Goal: Task Accomplishment & Management: Manage account settings

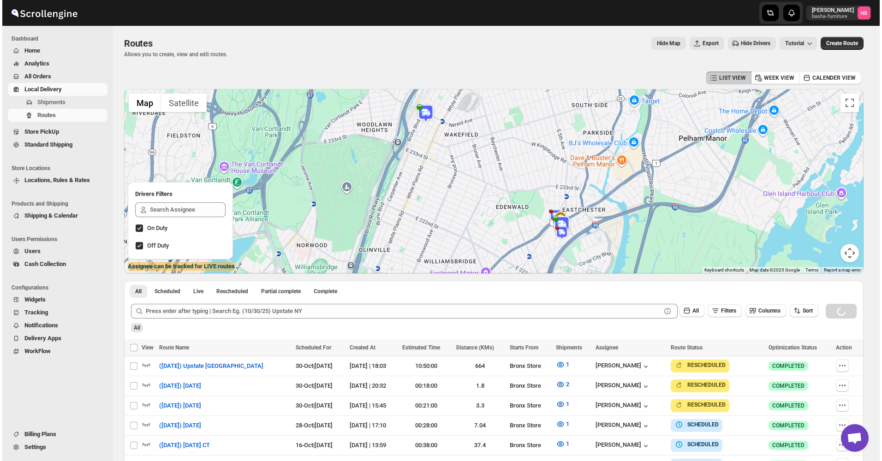
scroll to position [256, 0]
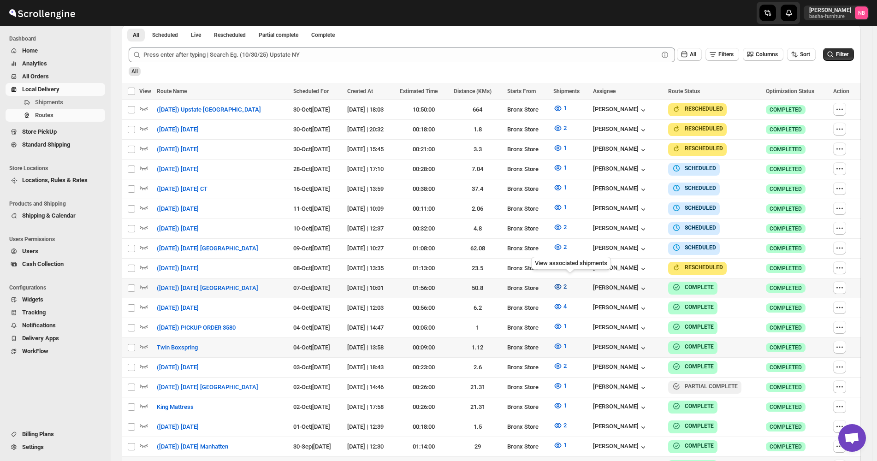
click at [567, 283] on span "2" at bounding box center [565, 286] width 3 height 7
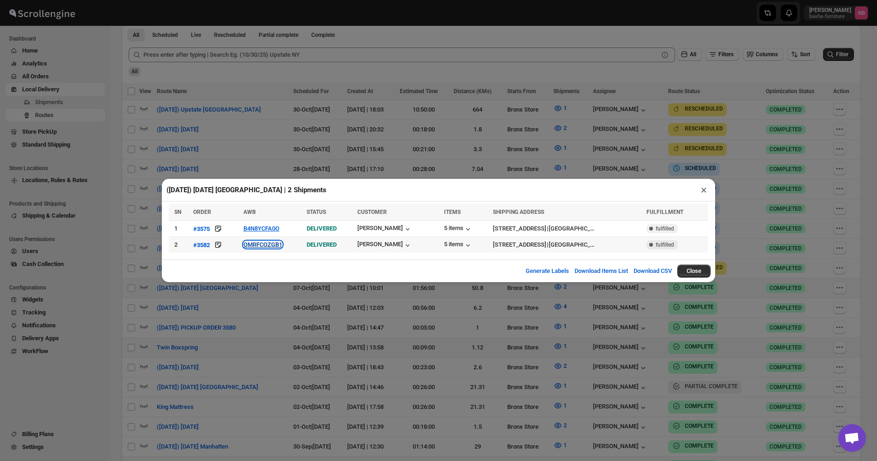
click at [264, 247] on button "OMRFCOZGB1" at bounding box center [263, 244] width 39 height 7
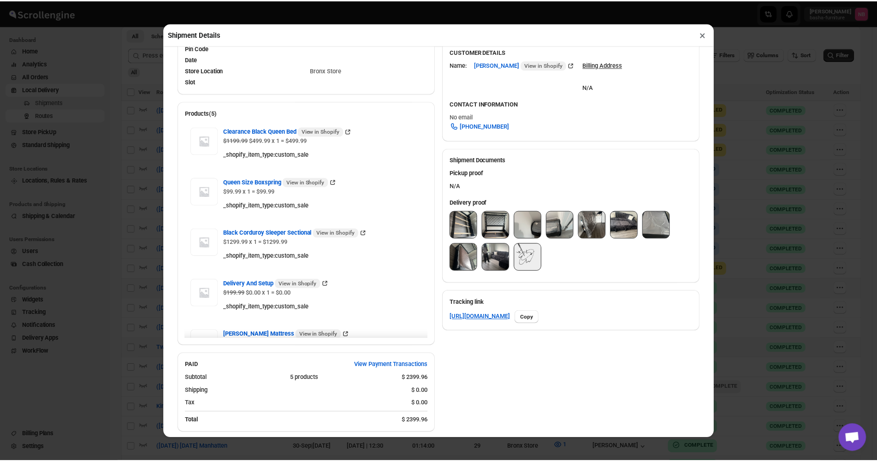
scroll to position [323, 0]
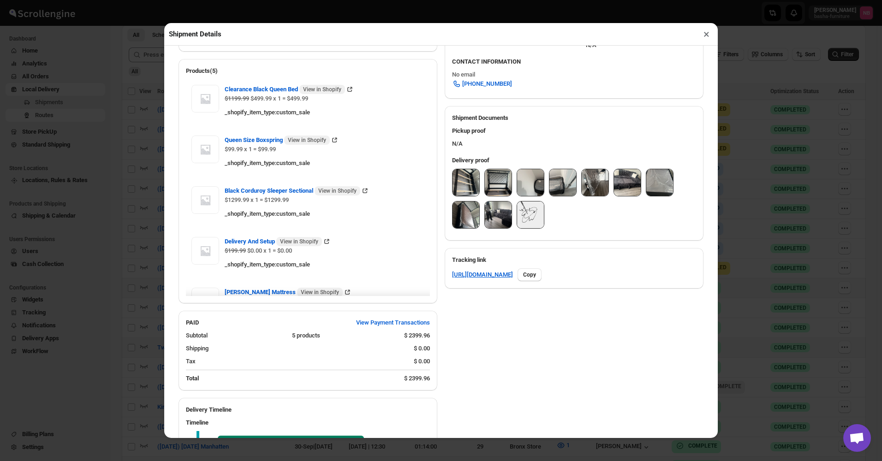
click at [456, 192] on img at bounding box center [466, 182] width 27 height 27
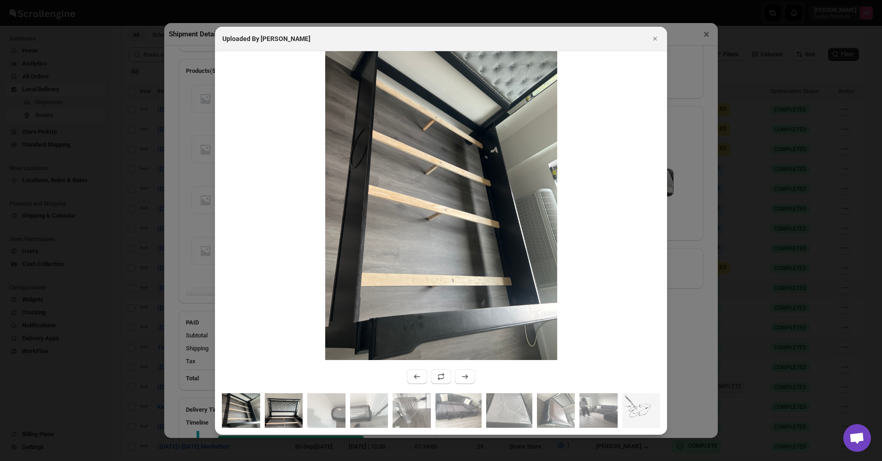
click at [289, 423] on img ":r1csl:" at bounding box center [284, 410] width 38 height 35
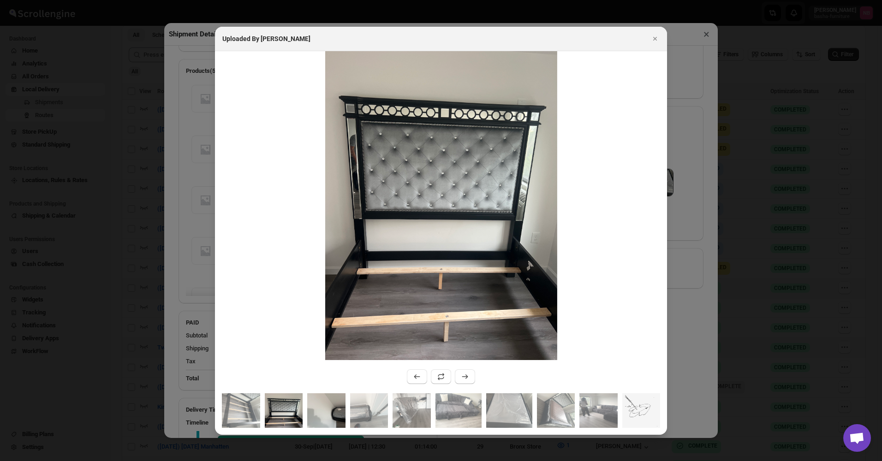
click at [326, 412] on img ":r1csl:" at bounding box center [326, 410] width 38 height 35
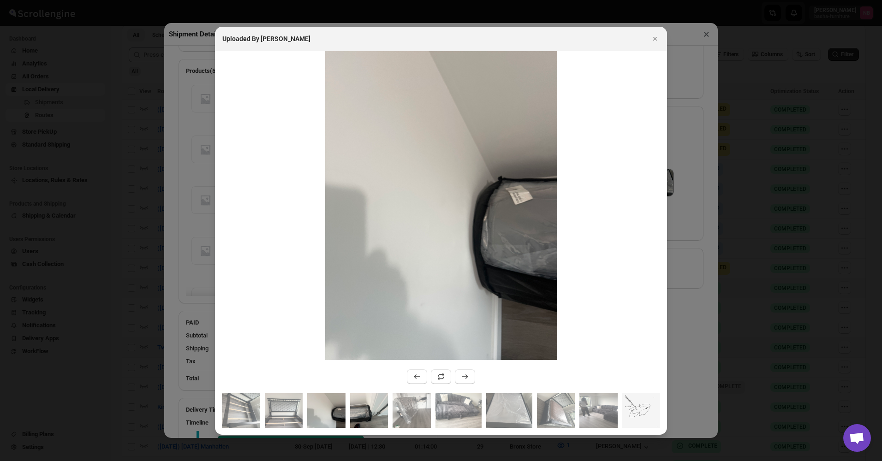
click at [361, 415] on img ":r1csl:" at bounding box center [369, 410] width 38 height 35
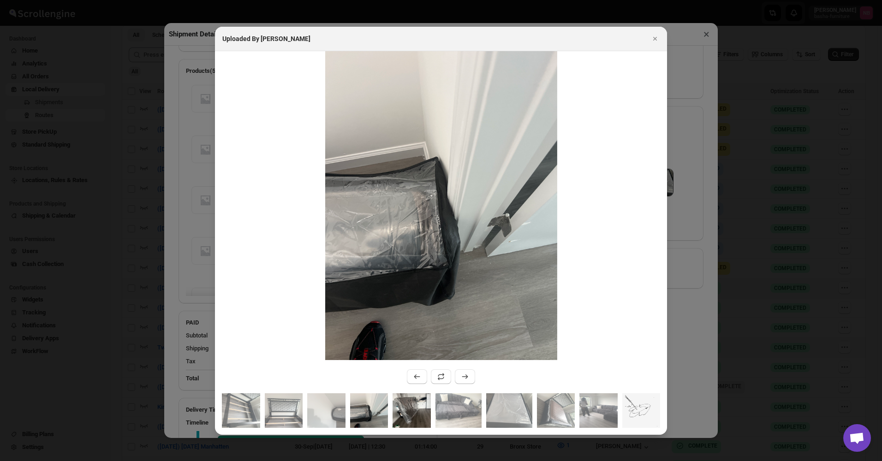
click at [401, 412] on img ":r1csl:" at bounding box center [412, 410] width 38 height 35
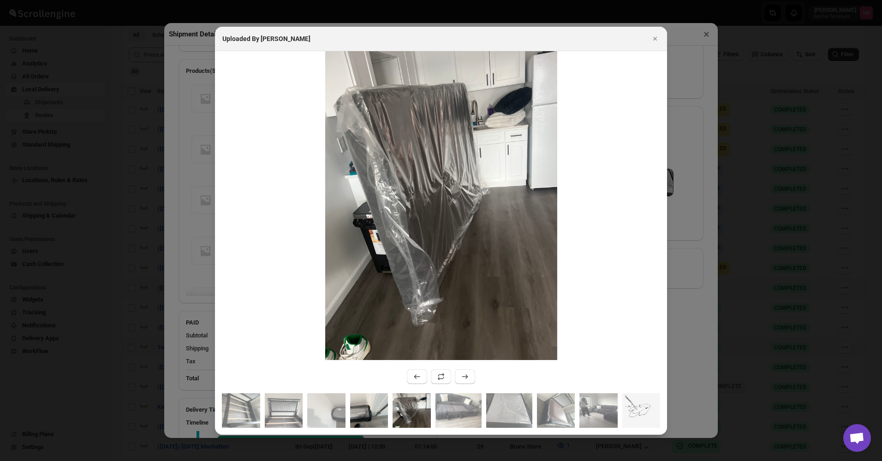
click at [372, 417] on img ":r1csl:" at bounding box center [369, 410] width 38 height 35
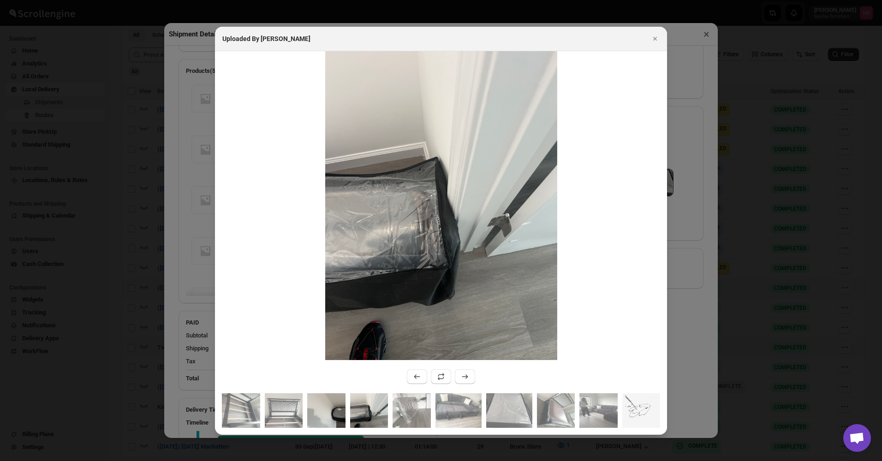
click at [332, 408] on img ":r1csl:" at bounding box center [326, 410] width 38 height 35
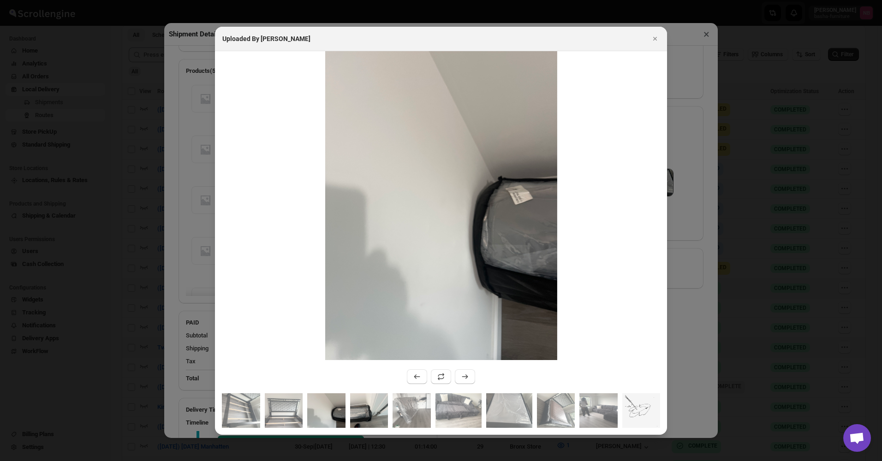
click at [387, 400] on img ":r1csl:" at bounding box center [369, 410] width 38 height 35
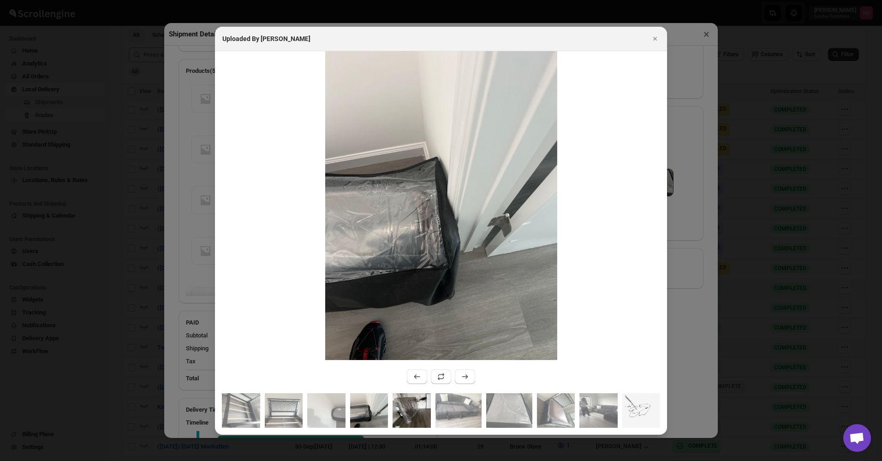
click at [416, 395] on img ":r1csl:" at bounding box center [412, 410] width 38 height 35
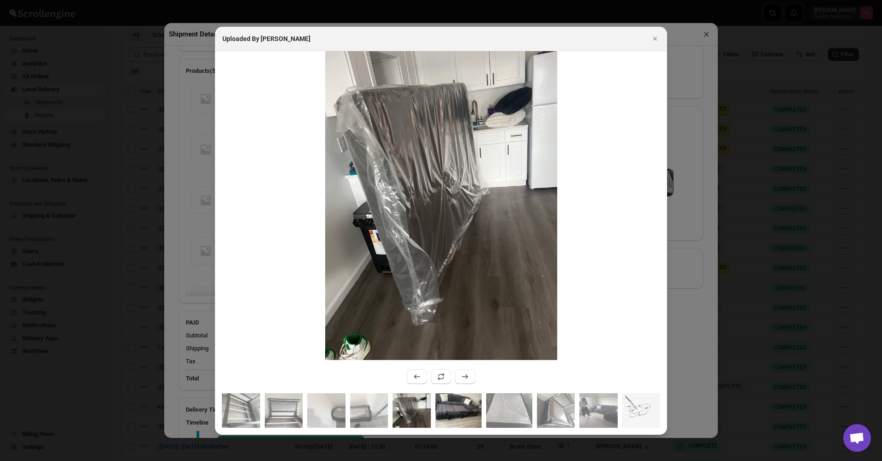
click at [461, 412] on img ":r1csl:" at bounding box center [458, 410] width 46 height 35
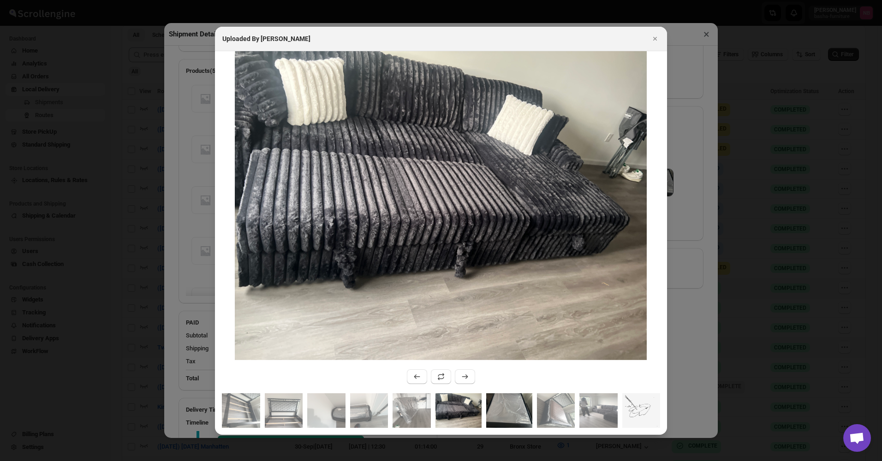
click at [524, 413] on img ":r1csl:" at bounding box center [509, 410] width 46 height 35
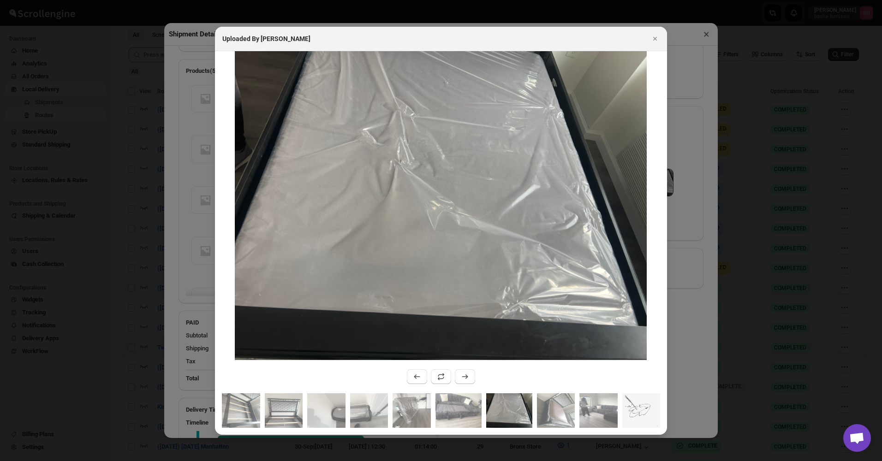
click at [524, 413] on img ":r1csl:" at bounding box center [509, 410] width 46 height 35
click at [571, 414] on img ":r1csl:" at bounding box center [556, 410] width 38 height 35
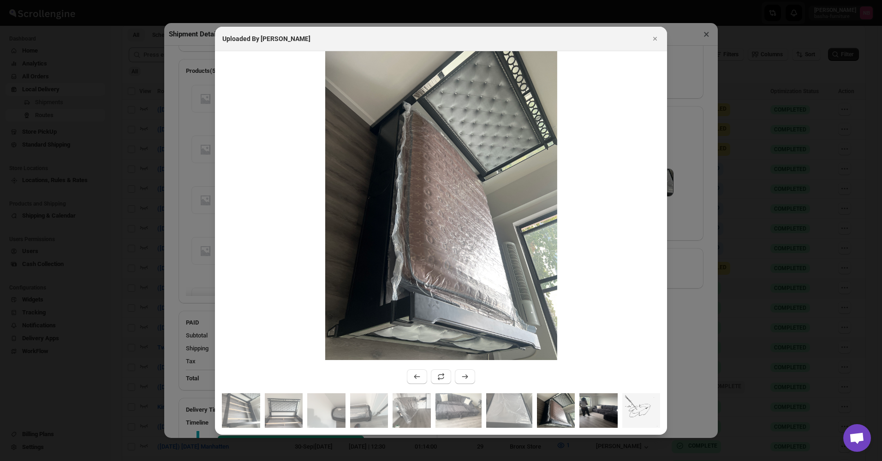
click at [591, 414] on img ":r1csl:" at bounding box center [598, 410] width 38 height 35
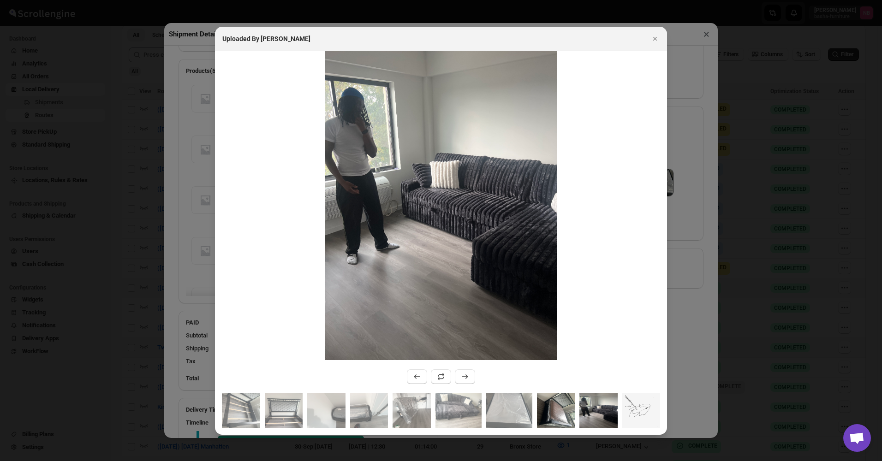
click at [552, 416] on img ":r1csl:" at bounding box center [556, 410] width 38 height 35
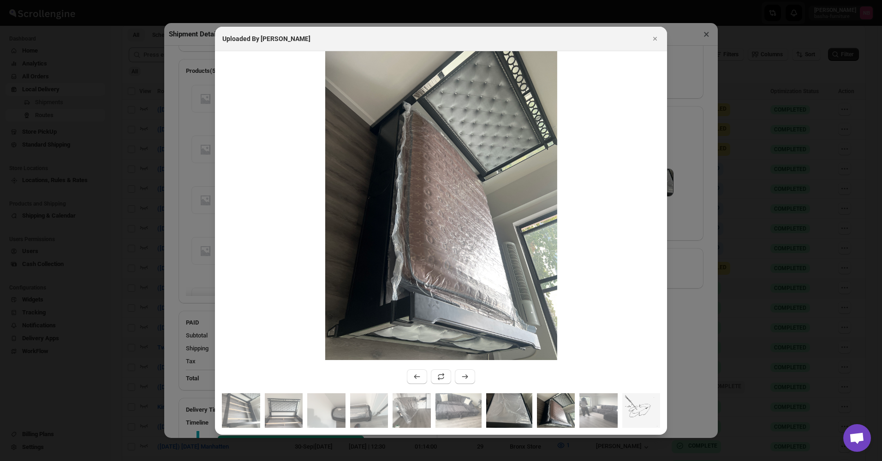
click at [491, 396] on img ":r1csl:" at bounding box center [509, 410] width 46 height 35
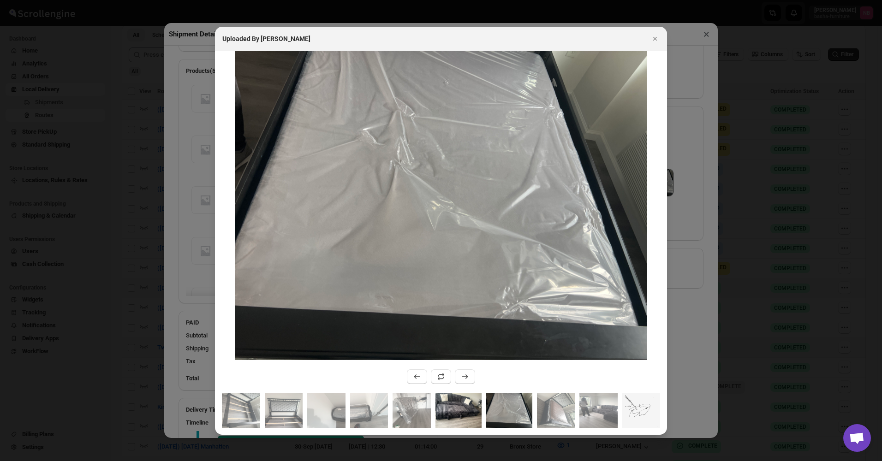
click at [453, 398] on img ":r1csl:" at bounding box center [458, 410] width 46 height 35
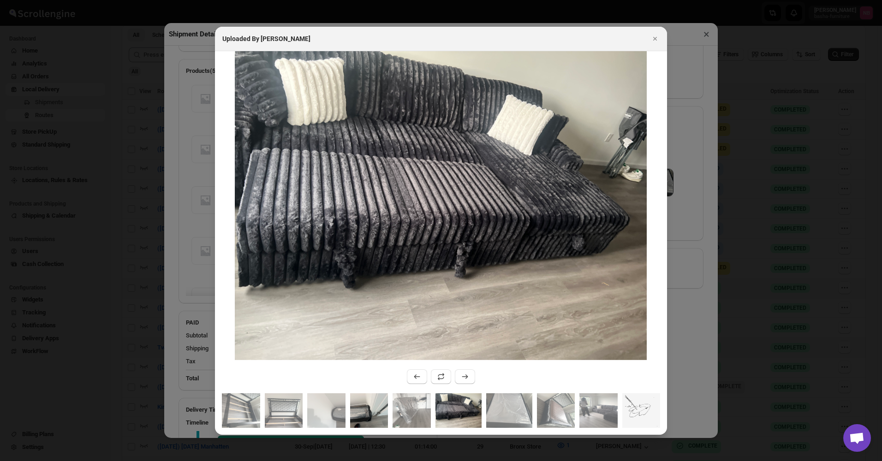
click at [385, 408] on img ":r1csl:" at bounding box center [369, 410] width 38 height 35
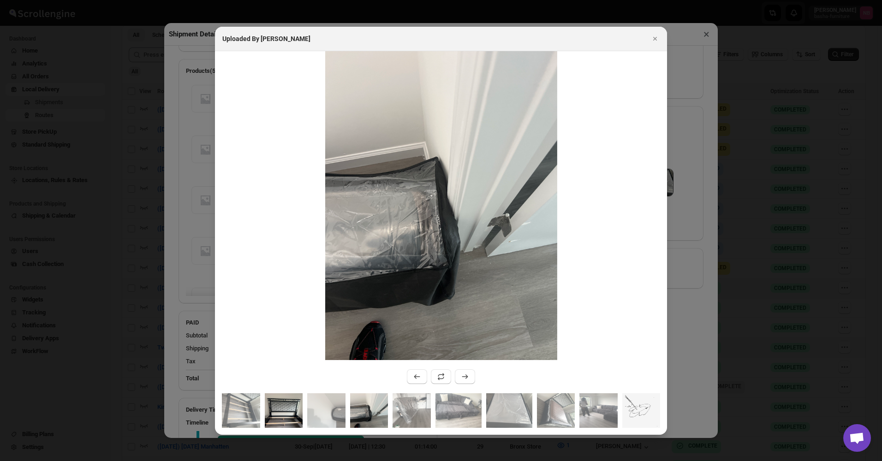
click at [297, 424] on img ":r1csl:" at bounding box center [284, 410] width 38 height 35
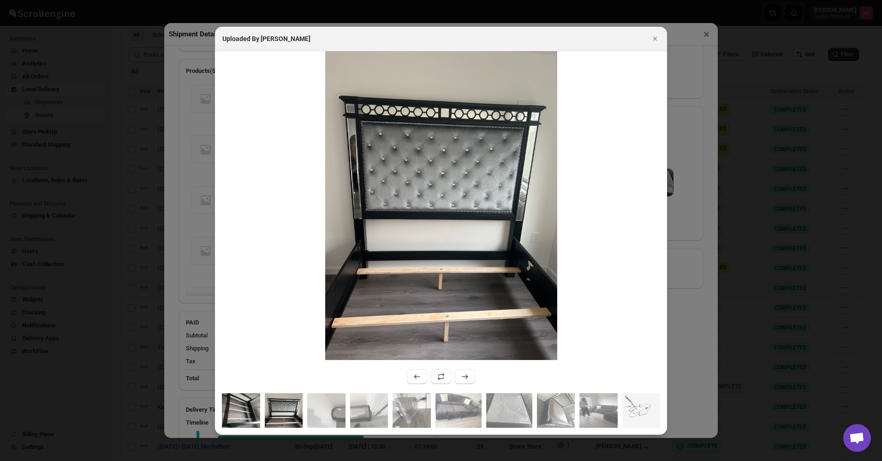
click at [246, 413] on img ":r1csl:" at bounding box center [241, 410] width 38 height 35
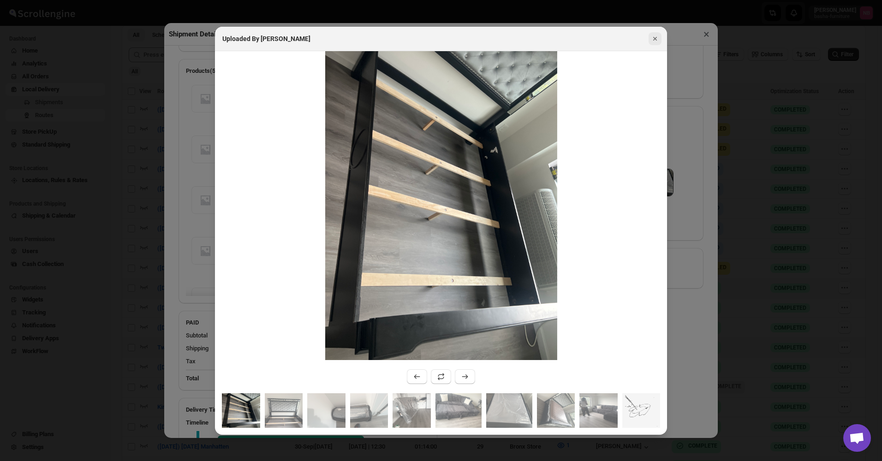
click at [659, 44] on button "Close" at bounding box center [655, 38] width 13 height 13
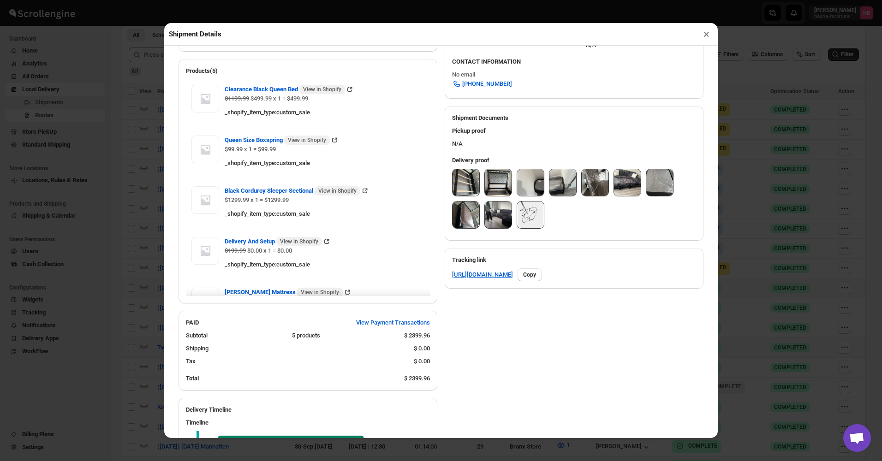
click at [704, 38] on button "×" at bounding box center [706, 34] width 13 height 13
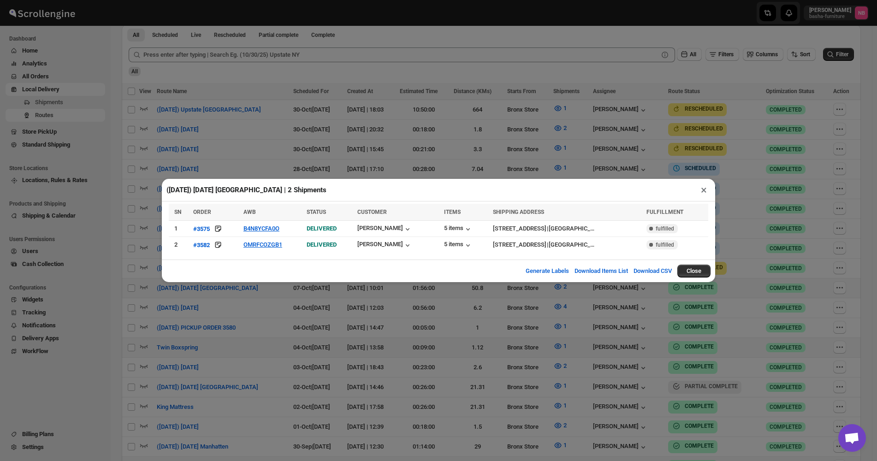
click at [492, 324] on div "([DATE]) [DATE] [GEOGRAPHIC_DATA] | 2 Shipments × SN ORDER AWB STATUS CUSTOMER …" at bounding box center [438, 230] width 877 height 461
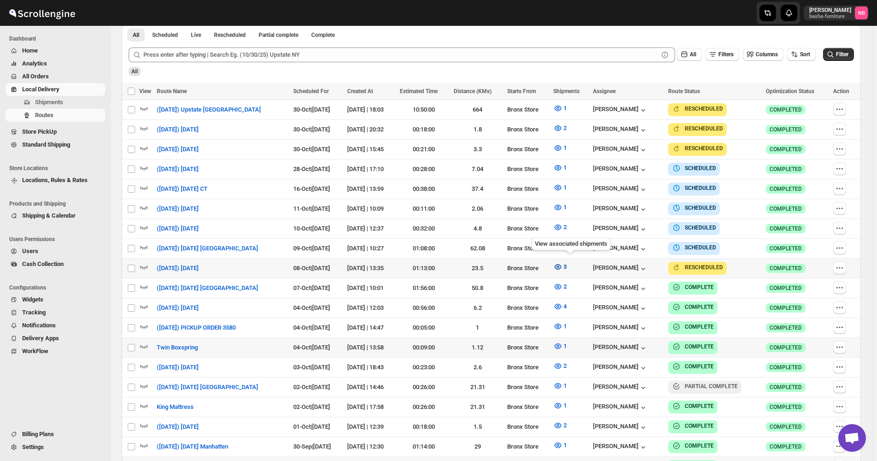
click at [563, 262] on icon "button" at bounding box center [558, 266] width 9 height 9
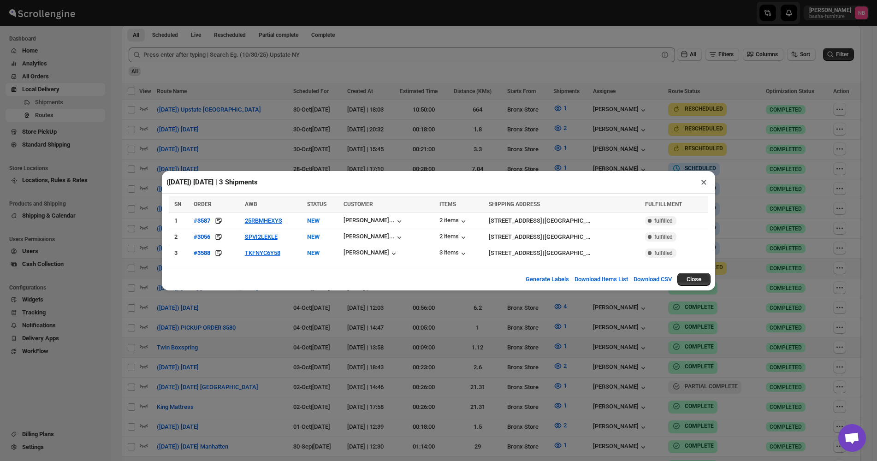
click at [442, 96] on div "([DATE]) [DATE] | 3 Shipments × SN ORDER AWB STATUS CUSTOMER ITEMS SHIPPING ADD…" at bounding box center [438, 230] width 877 height 461
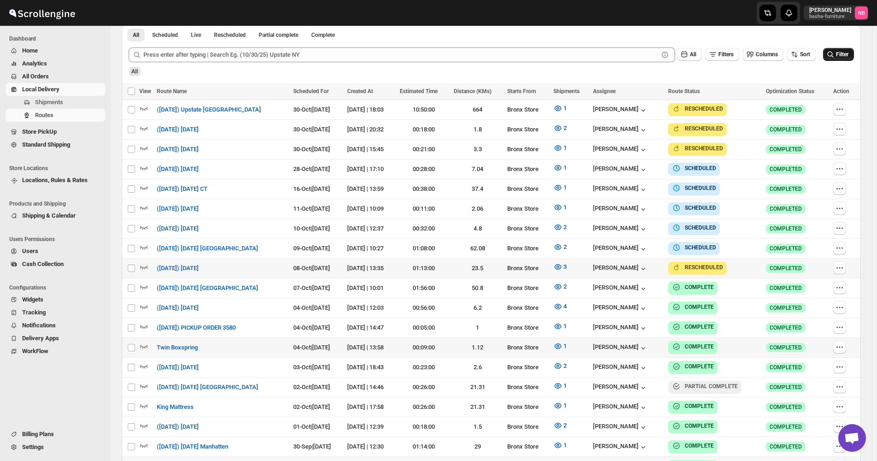
click at [844, 55] on span "Filter" at bounding box center [842, 54] width 12 height 6
click at [845, 266] on icon "button" at bounding box center [839, 267] width 9 height 9
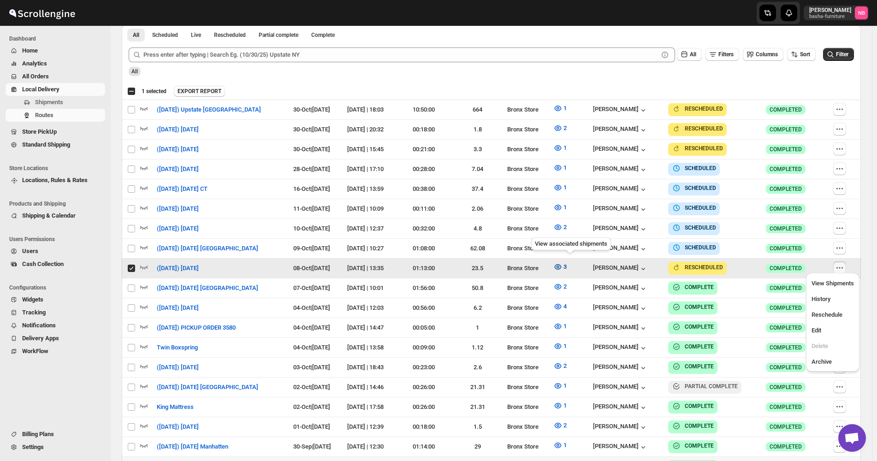
click at [561, 265] on icon "button" at bounding box center [557, 267] width 7 height 6
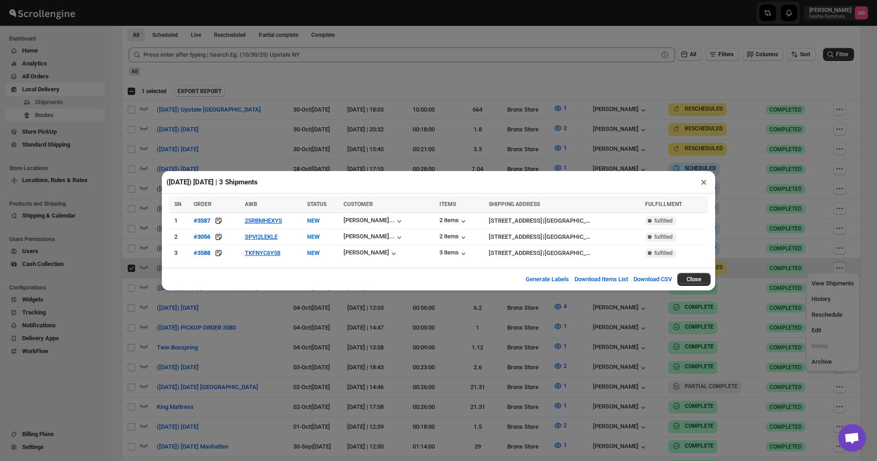
drag, startPoint x: 832, startPoint y: 378, endPoint x: 781, endPoint y: 351, distance: 56.7
click at [829, 377] on div "([DATE]) [DATE] | 3 Shipments × SN ORDER AWB STATUS CUSTOMER ITEMS SHIPPING ADD…" at bounding box center [438, 230] width 877 height 461
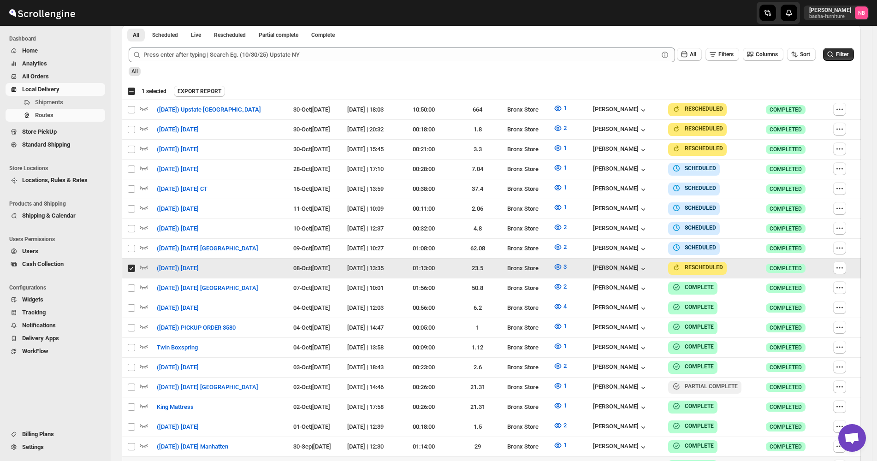
click at [855, 259] on td at bounding box center [846, 269] width 30 height 20
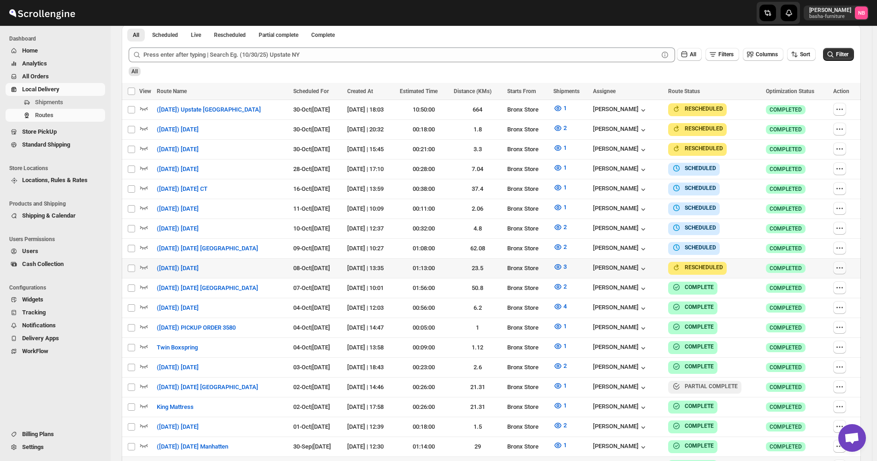
click at [846, 262] on button "button" at bounding box center [840, 268] width 13 height 13
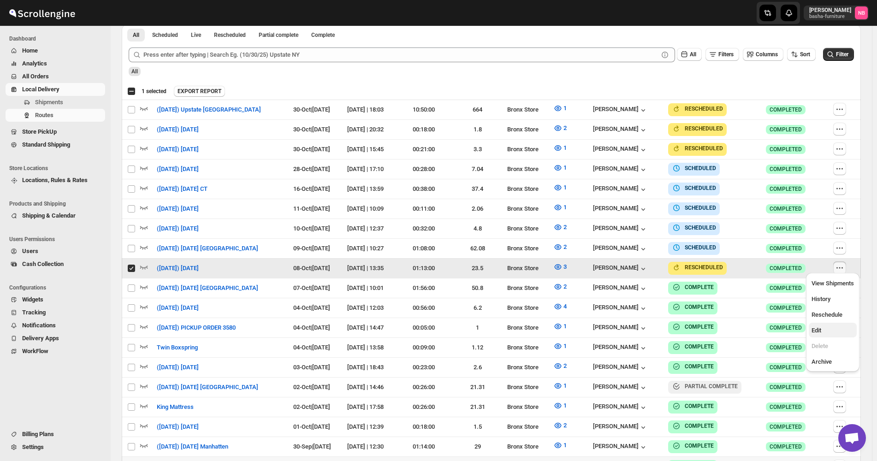
click at [817, 333] on span "Edit" at bounding box center [817, 330] width 10 height 7
checkbox input "false"
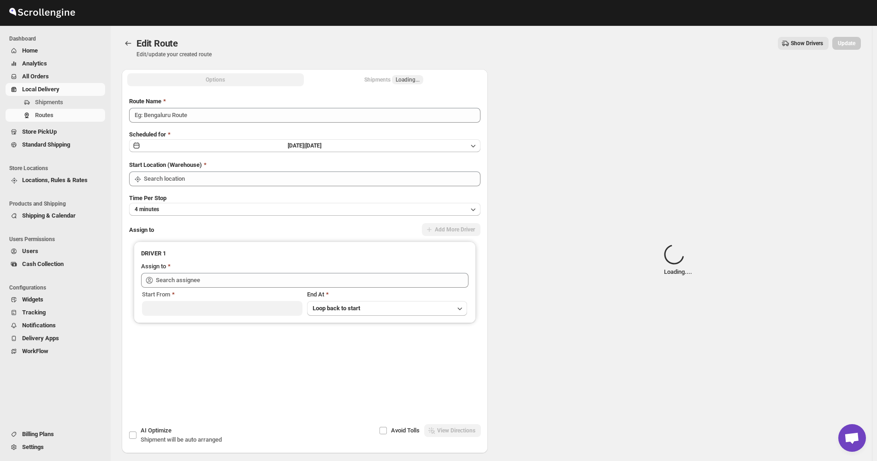
type input "([DATE]) [DATE]"
type input "Bronx Store"
type input "[PERSON_NAME] ([EMAIL_ADDRESS][DOMAIN_NAME])"
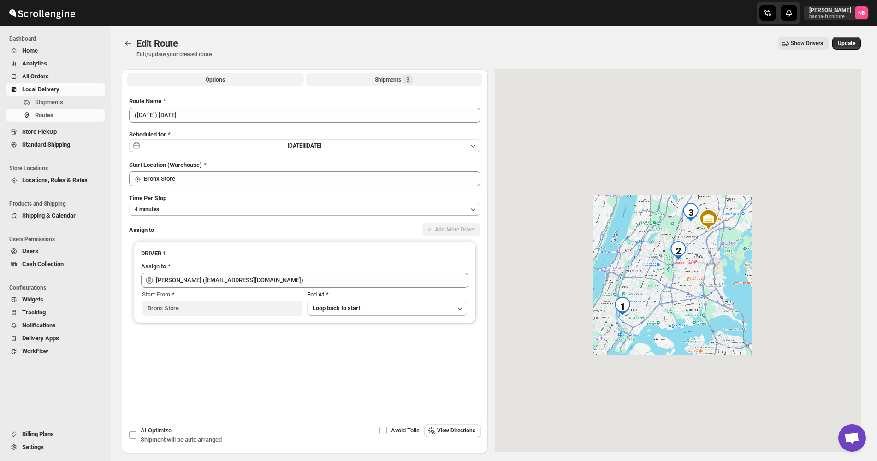
click at [413, 82] on span "3" at bounding box center [408, 79] width 11 height 9
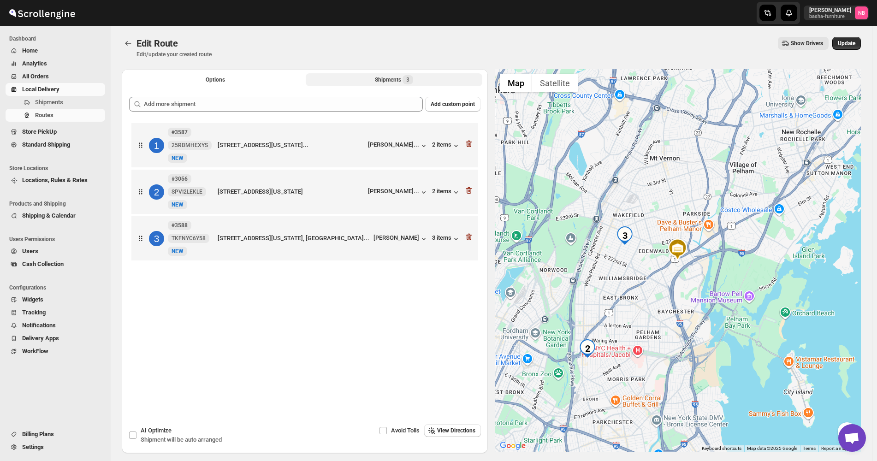
click at [473, 149] on div at bounding box center [468, 145] width 9 height 12
click at [472, 144] on icon "button" at bounding box center [468, 143] width 9 height 9
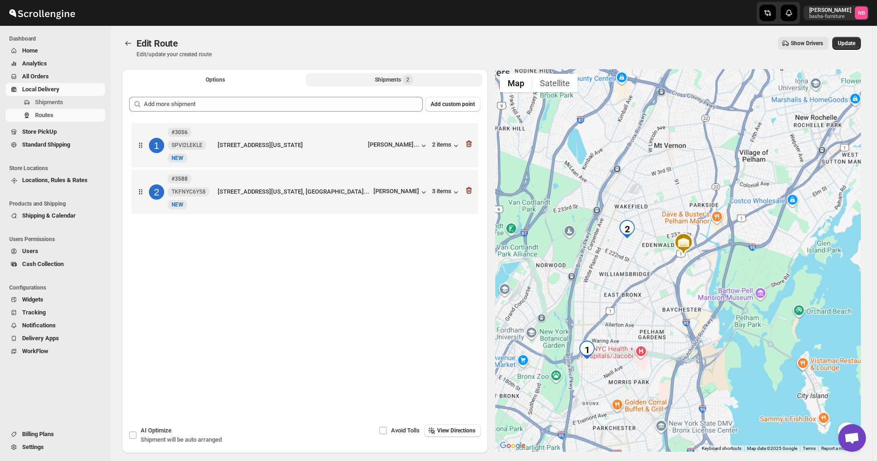
click at [472, 144] on icon "button" at bounding box center [468, 143] width 9 height 9
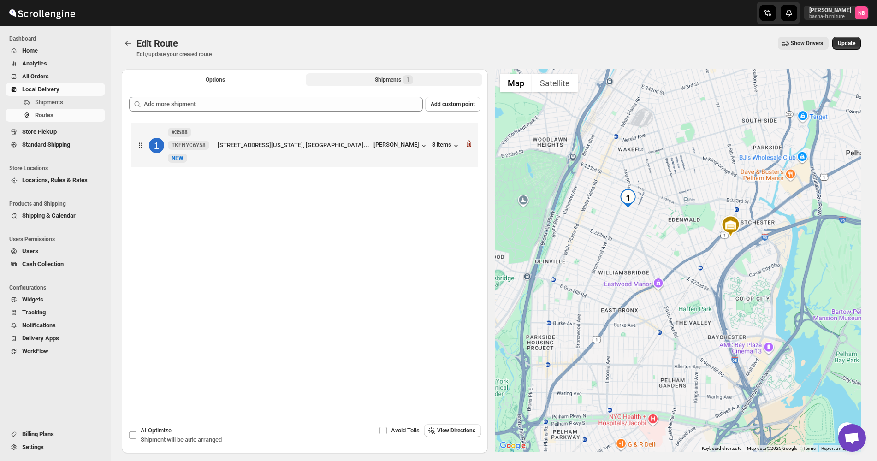
click at [472, 144] on icon "button" at bounding box center [468, 143] width 9 height 9
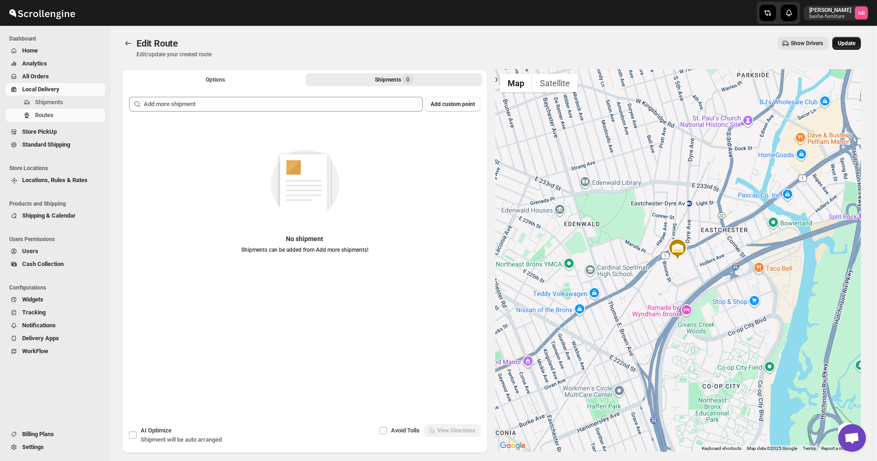
click at [844, 42] on span "Update" at bounding box center [847, 43] width 18 height 7
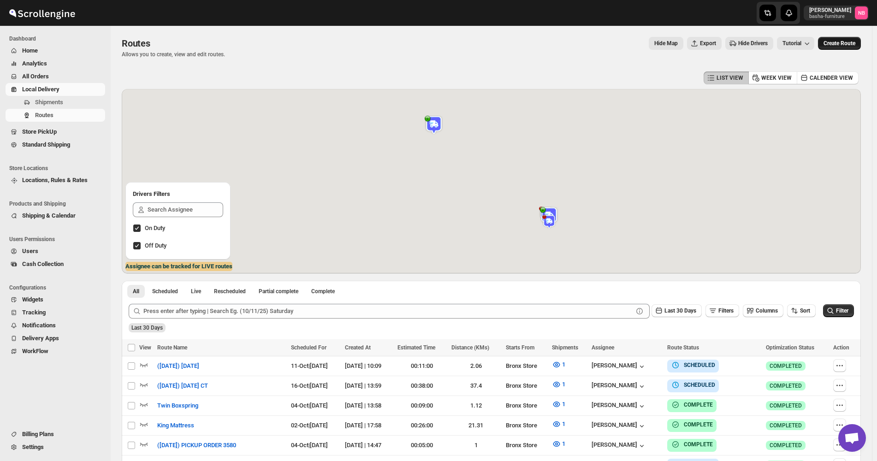
click at [839, 49] on button "Create Route" at bounding box center [839, 43] width 43 height 13
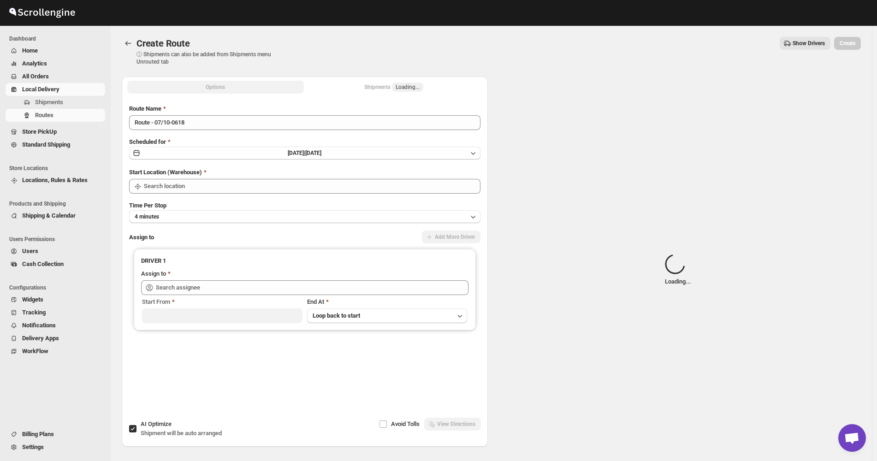
type input "Not Available"
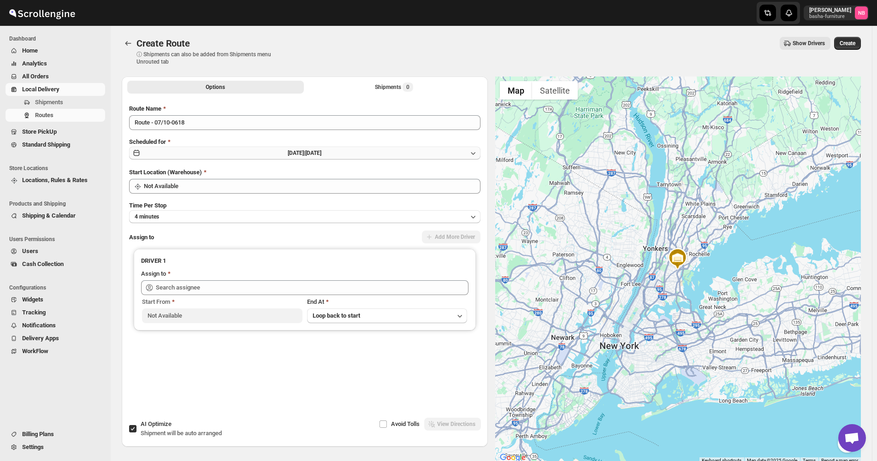
click at [351, 152] on button "[DATE] | [DATE]" at bounding box center [304, 153] width 351 height 13
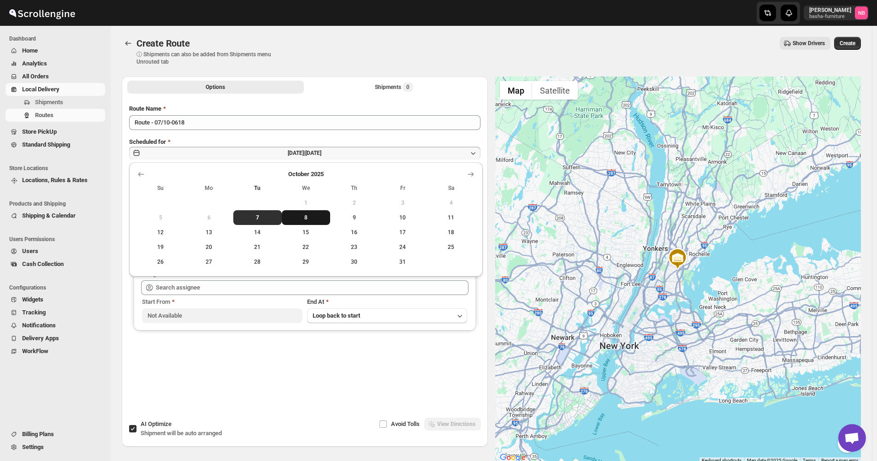
click at [319, 225] on button "8" at bounding box center [306, 217] width 48 height 15
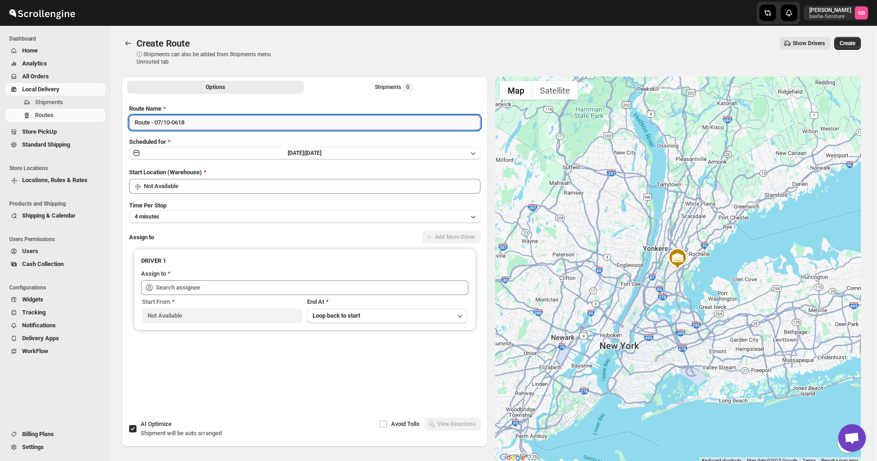
click at [254, 128] on input "Route - 07/10-0618" at bounding box center [304, 122] width 351 height 15
type input "([DATE]) [DATE]"
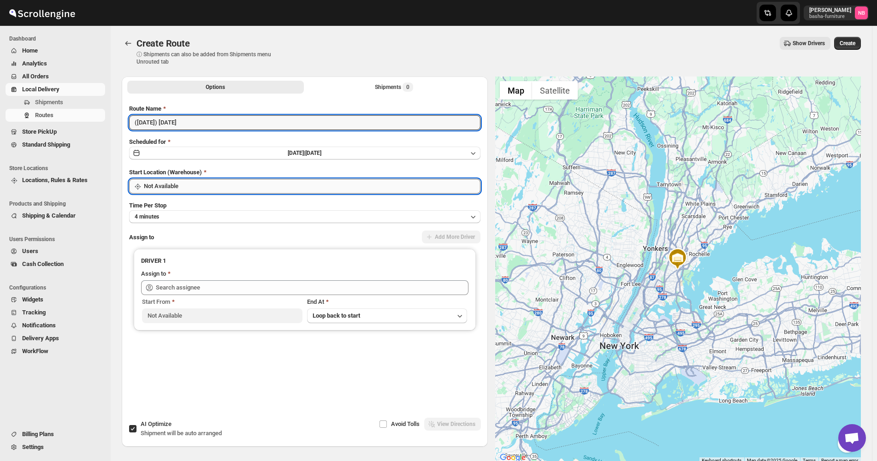
click at [208, 187] on input "Not Available" at bounding box center [312, 186] width 337 height 15
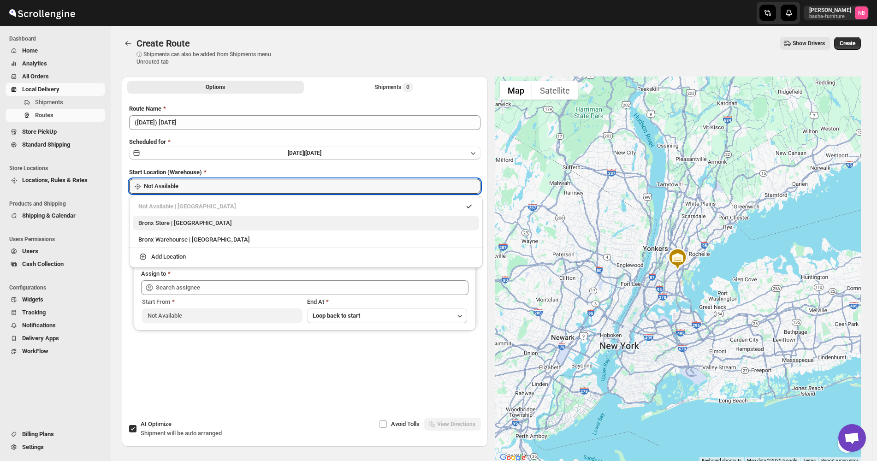
click at [204, 221] on div "Bronx Store | [GEOGRAPHIC_DATA]" at bounding box center [305, 223] width 335 height 9
type input "Bronx Store"
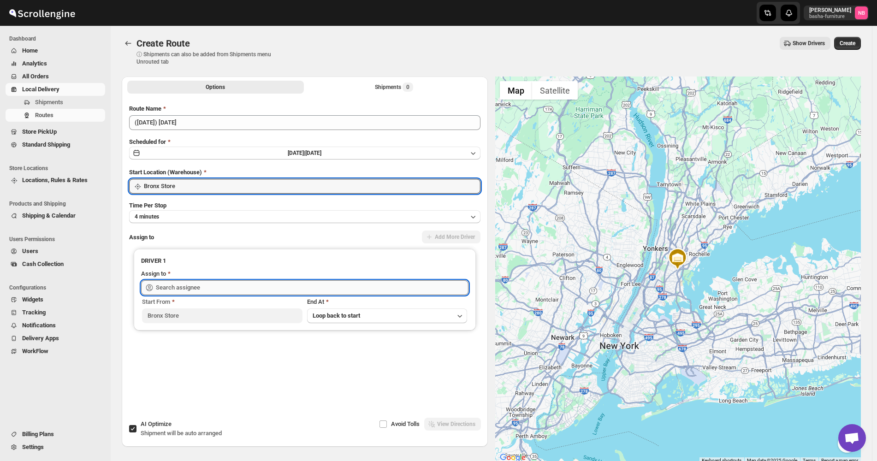
click at [205, 286] on input "text" at bounding box center [312, 287] width 313 height 15
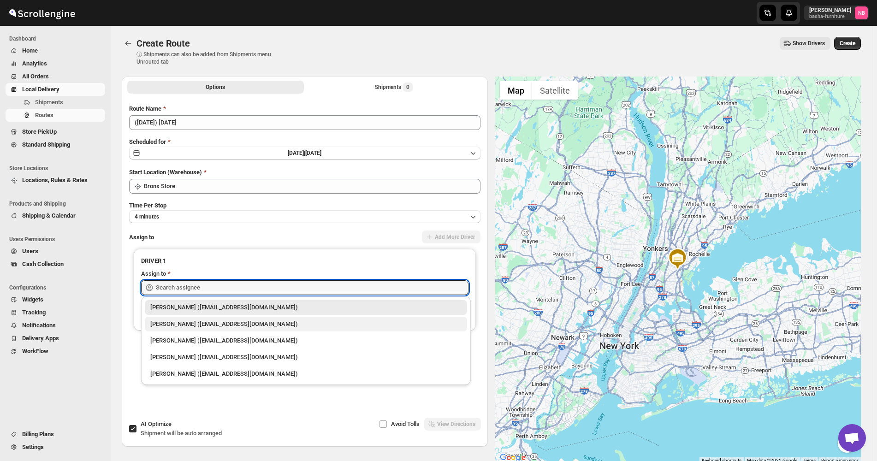
click at [206, 321] on div "[PERSON_NAME] ([EMAIL_ADDRESS][DOMAIN_NAME])" at bounding box center [305, 324] width 311 height 9
type input "[PERSON_NAME] ([EMAIL_ADDRESS][DOMAIN_NAME])"
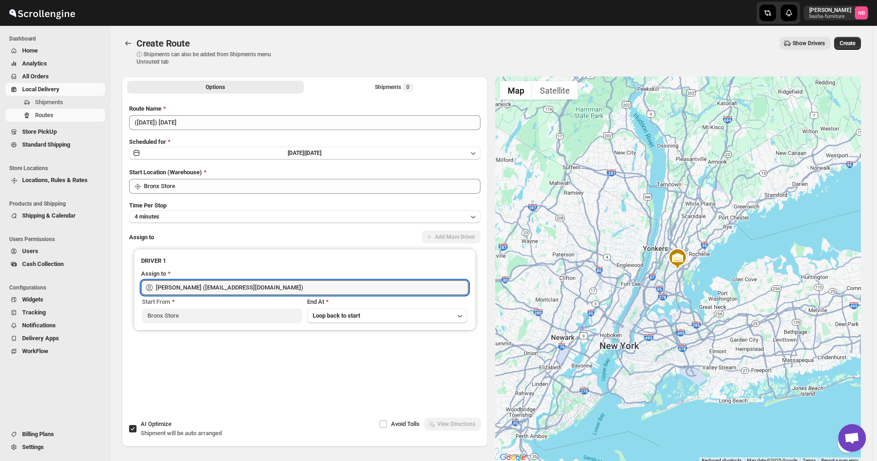
click at [375, 77] on div "Options Shipments 0 More views Options Shipments 0 More views" at bounding box center [305, 87] width 366 height 20
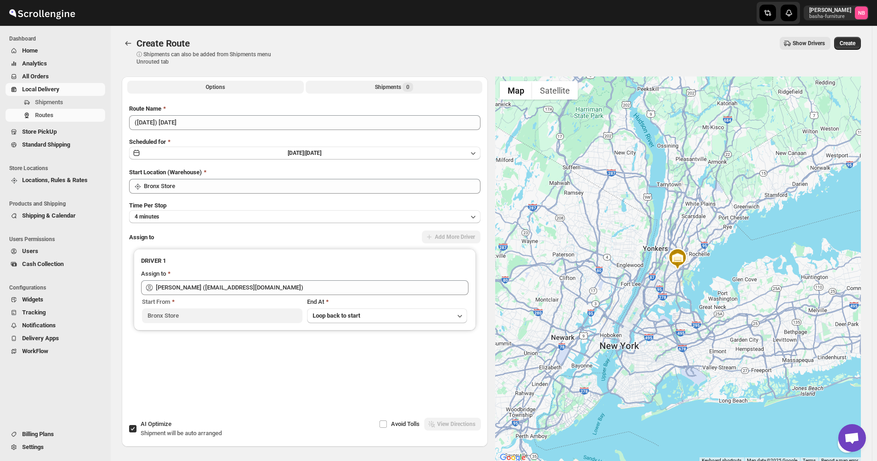
click at [375, 88] on button "Shipments 0" at bounding box center [394, 87] width 177 height 13
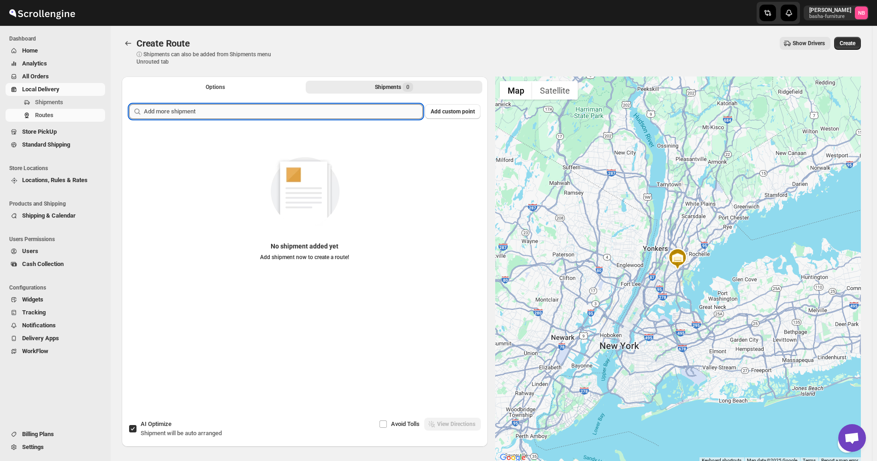
click at [361, 108] on input "text" at bounding box center [283, 111] width 279 height 15
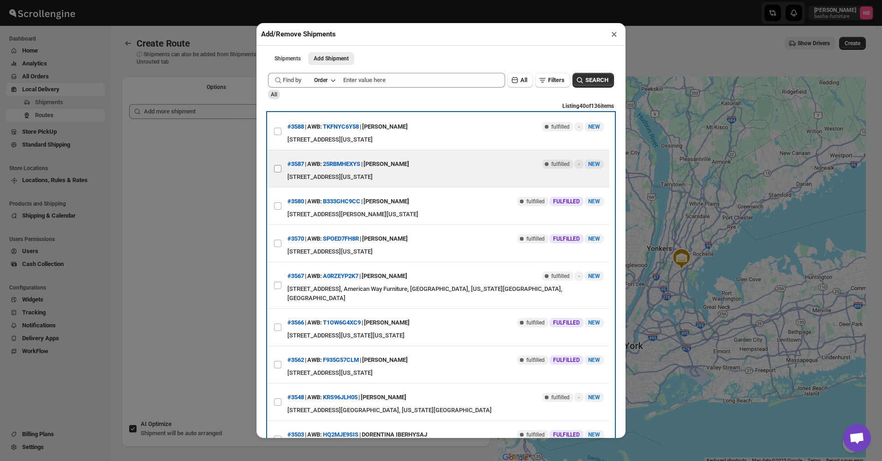
click at [281, 173] on span at bounding box center [278, 169] width 8 height 8
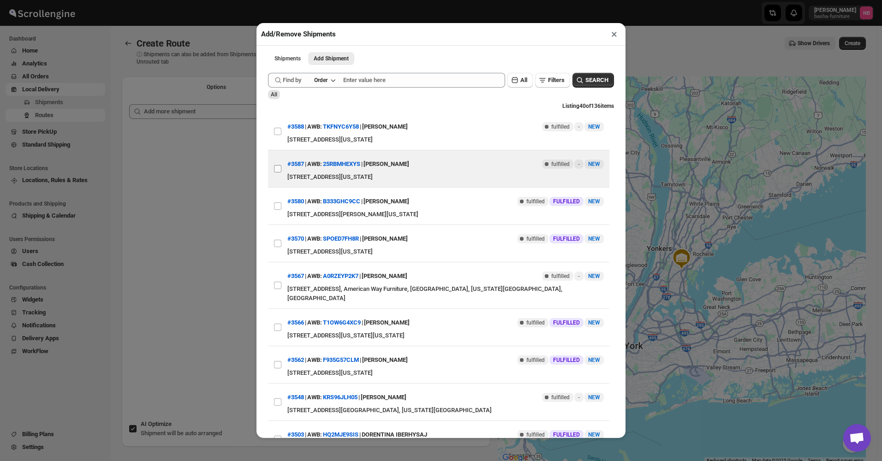
click at [281, 173] on input "View details for 68e3cd4e02c94fc1c02c5ebd" at bounding box center [277, 168] width 7 height 7
checkbox input "true"
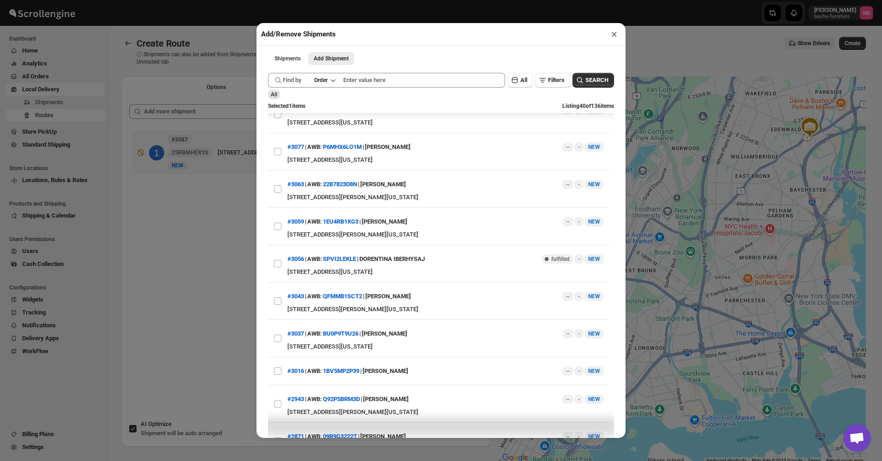
scroll to position [923, 0]
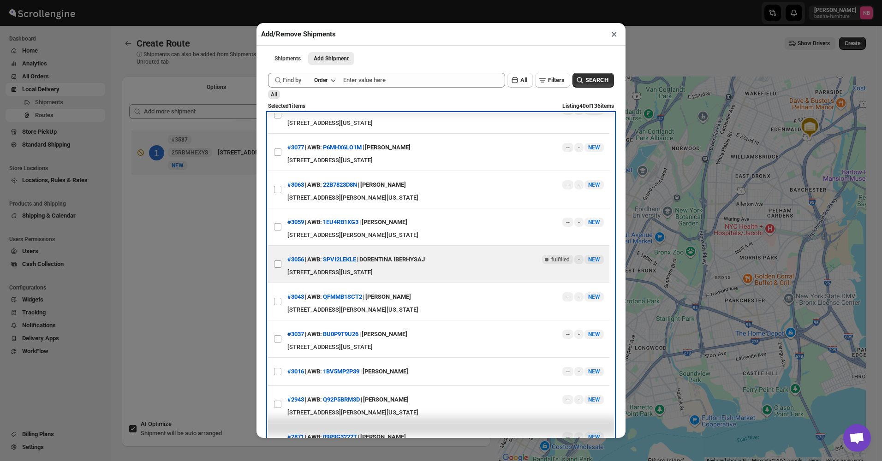
click at [282, 259] on label "View details for 67dc5afb175fa7c16ce6504c" at bounding box center [277, 264] width 19 height 37
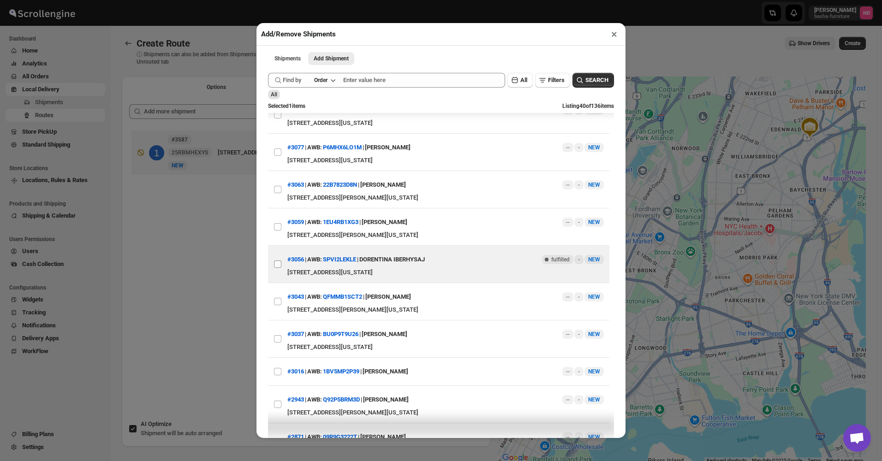
click at [281, 261] on input "View details for 67dc5afb175fa7c16ce6504c" at bounding box center [277, 264] width 7 height 7
checkbox input "true"
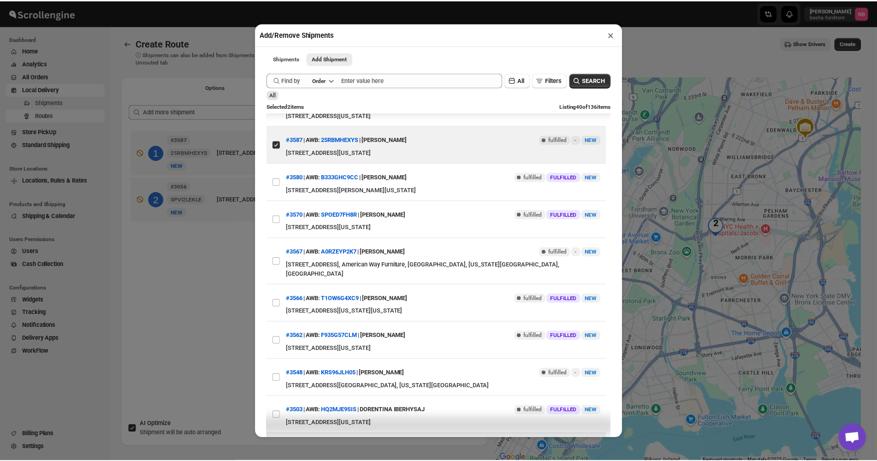
scroll to position [0, 0]
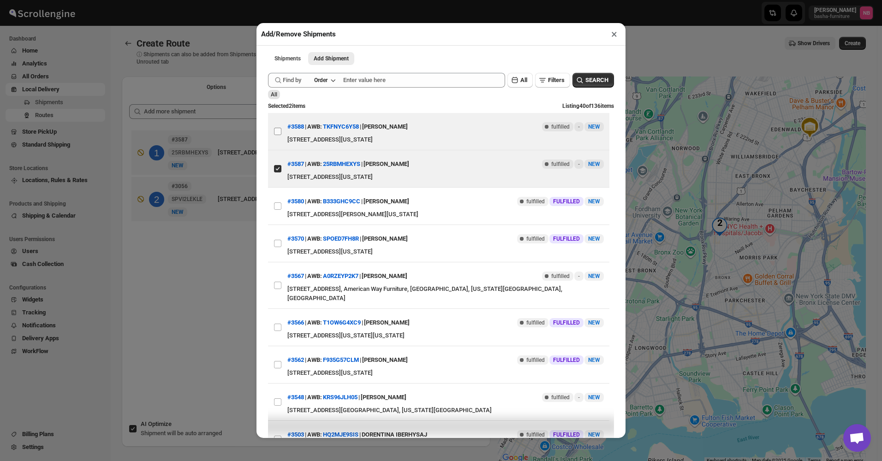
click at [280, 133] on input "View details for 68e3cd4802c94fc1c02c5eba" at bounding box center [277, 131] width 7 height 7
checkbox input "true"
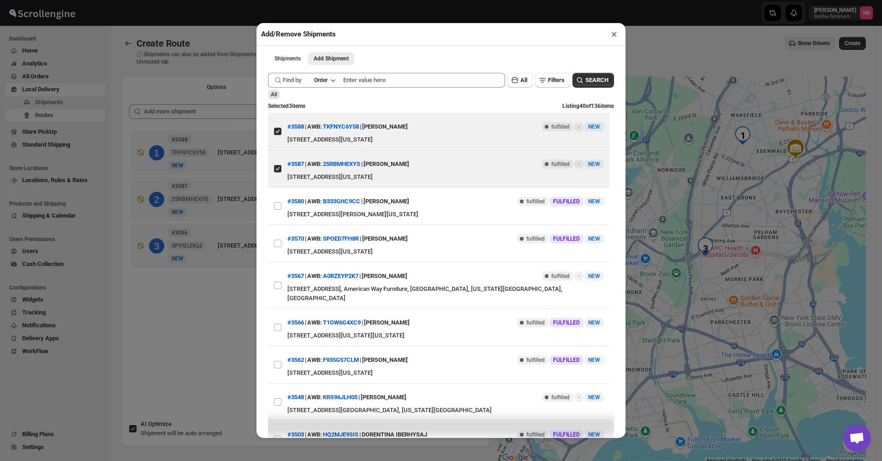
click at [188, 312] on div "Add/Remove Shipments × Shipments Add Shipment More views Shipments Add Shipment…" at bounding box center [441, 230] width 882 height 461
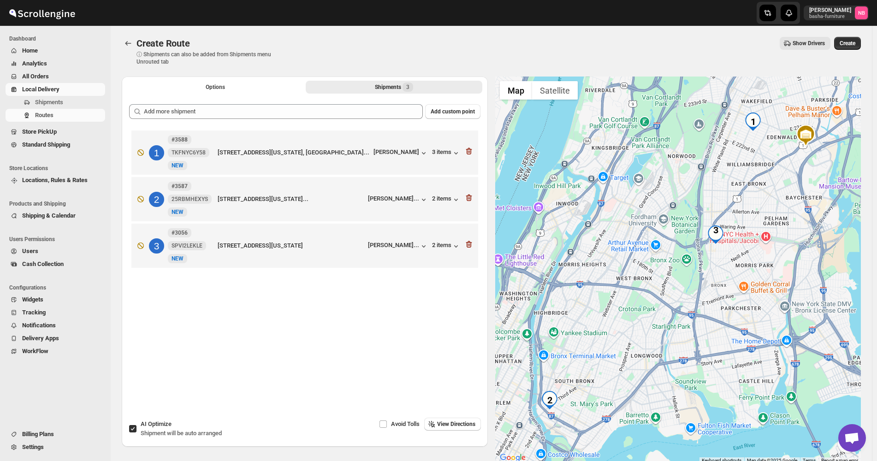
click at [136, 429] on input "AI Optimize Shipment will be auto arranged" at bounding box center [132, 428] width 7 height 7
checkbox input "false"
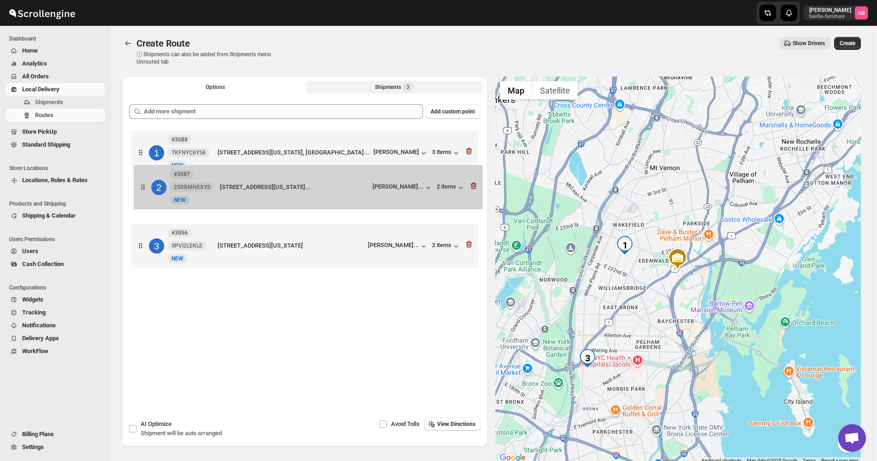
drag, startPoint x: 366, startPoint y: 212, endPoint x: 370, endPoint y: 151, distance: 60.5
click at [370, 151] on div "1 #3588 TKFNYC6Y58 New [GEOGRAPHIC_DATA][STREET_ADDRESS], 2, [GEOGRAPHIC_DATA],…" at bounding box center [304, 200] width 351 height 144
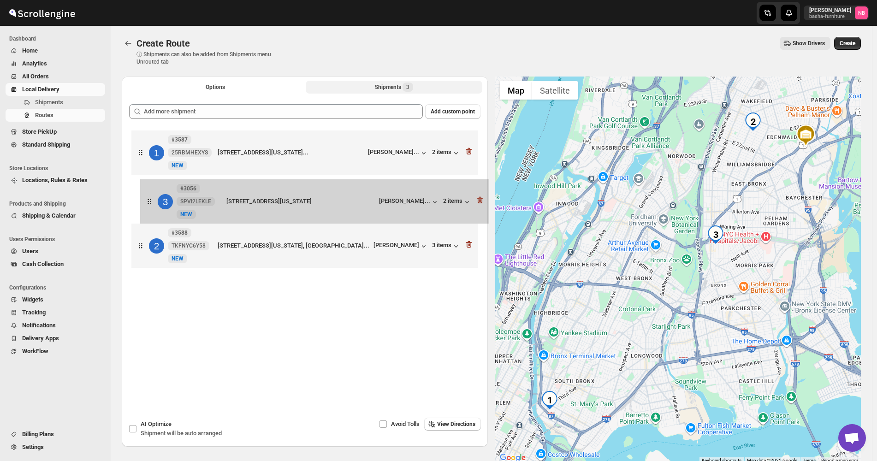
drag, startPoint x: 342, startPoint y: 252, endPoint x: 353, endPoint y: 199, distance: 54.1
click at [353, 199] on div "1 #3587 25RBMHEXYS [GEOGRAPHIC_DATA][STREET_ADDRESS], [GEOGRAPHIC_DATA], [GEOGR…" at bounding box center [304, 200] width 351 height 144
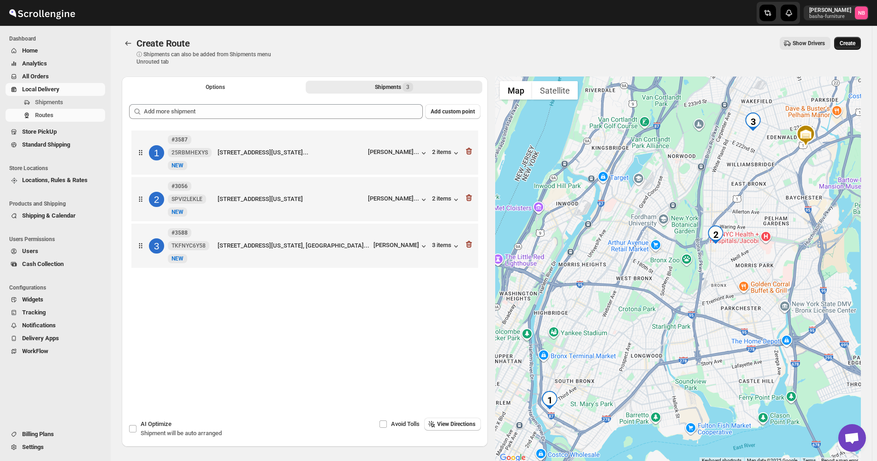
click at [850, 43] on span "Create" at bounding box center [848, 43] width 16 height 7
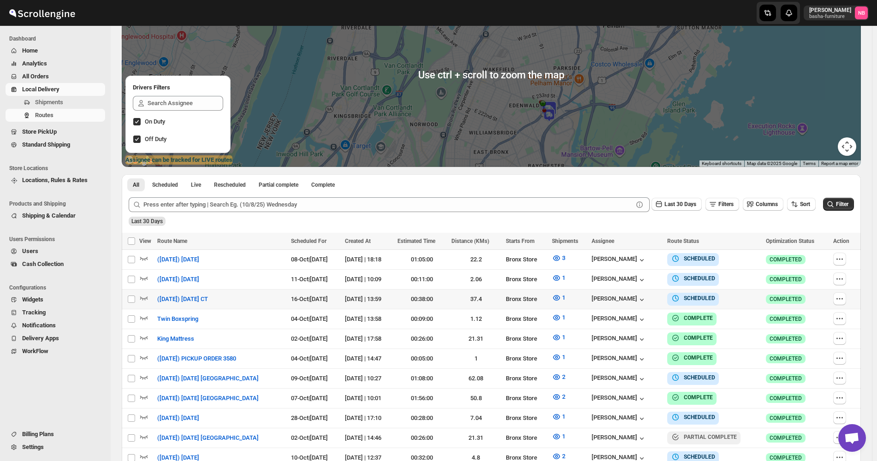
scroll to position [231, 0]
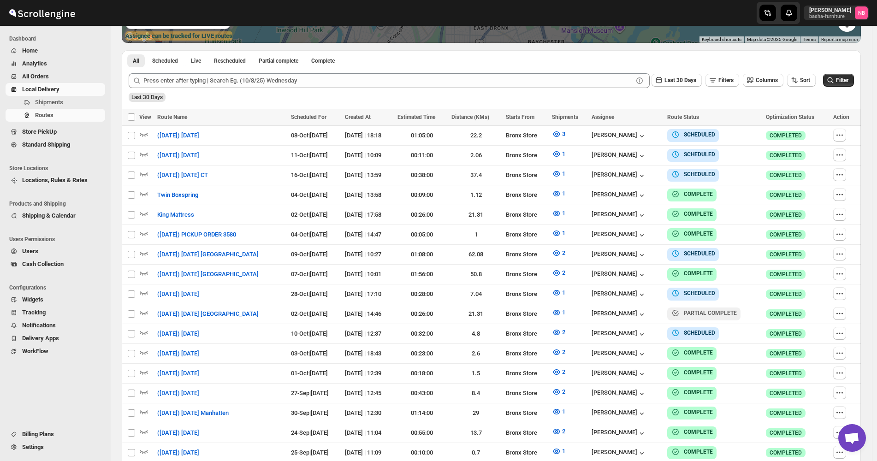
click at [812, 65] on div "All Scheduled Live Rescheduled Partial complete Complete More views All Schedul…" at bounding box center [491, 58] width 739 height 16
click at [810, 78] on span "Sort" at bounding box center [805, 80] width 10 height 6
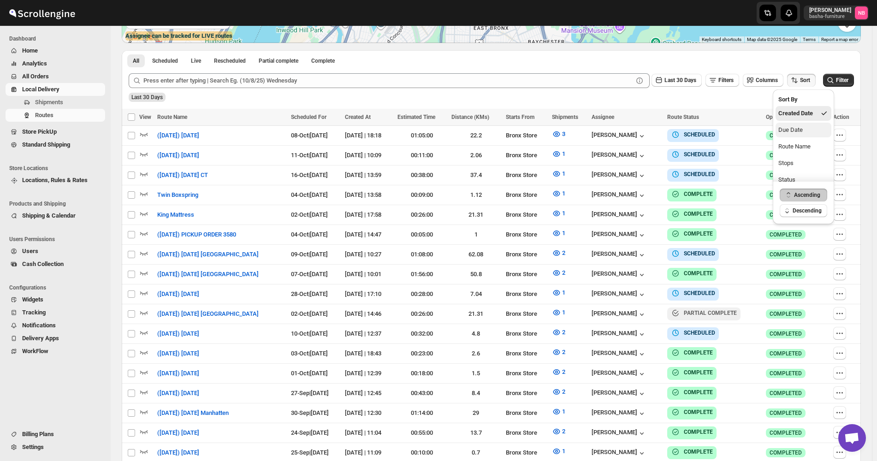
click at [798, 124] on button "Due Date" at bounding box center [804, 130] width 56 height 15
click at [691, 72] on div "Last 30 Days Filters Columns Sort" at bounding box center [732, 79] width 168 height 18
click at [684, 83] on span "Last 30 Days" at bounding box center [681, 80] width 32 height 6
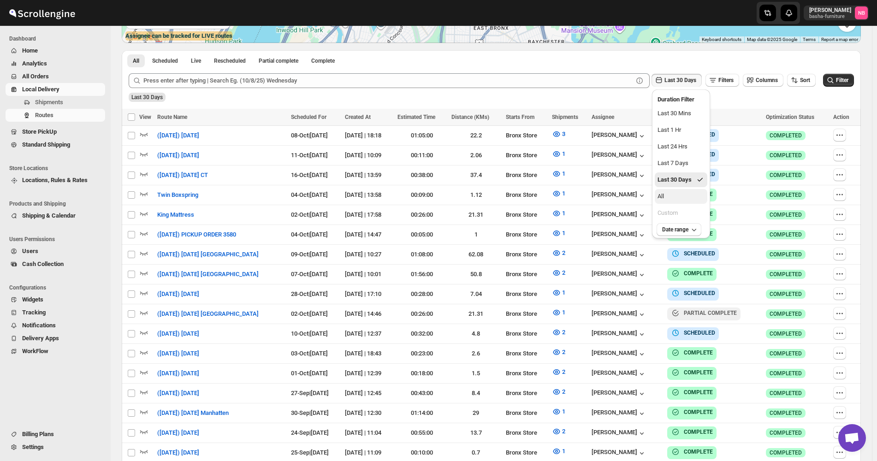
click at [667, 196] on button "All" at bounding box center [681, 196] width 53 height 15
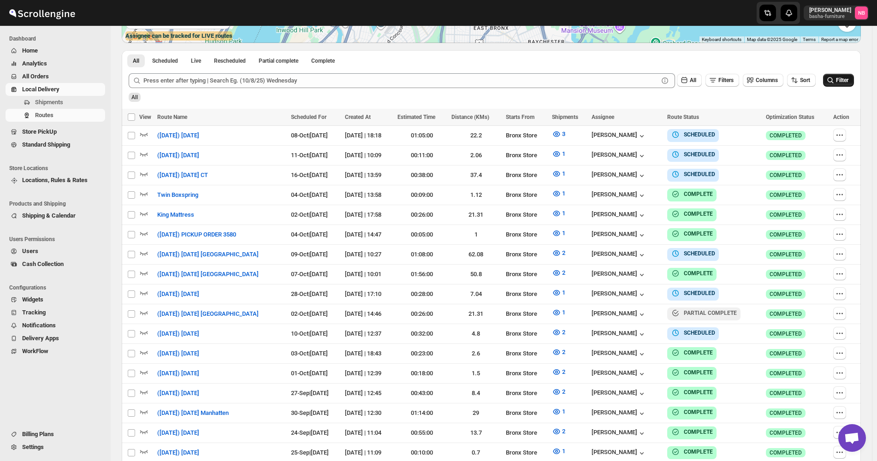
click at [849, 78] on span "Filter" at bounding box center [842, 80] width 12 height 6
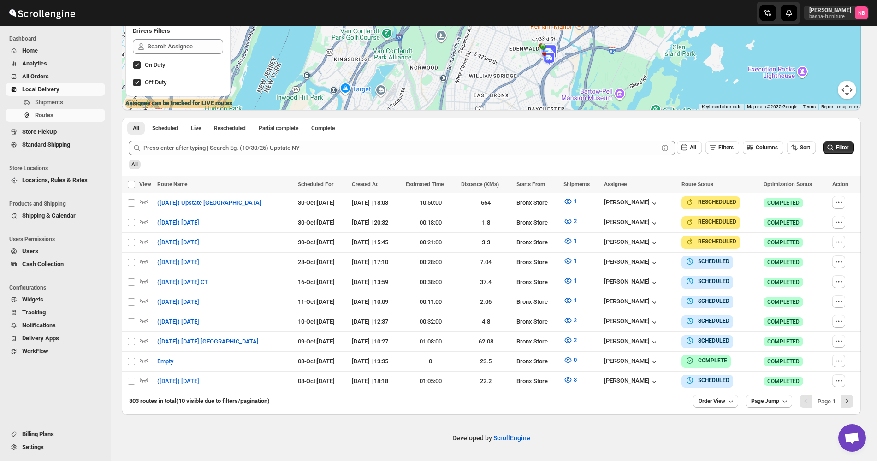
scroll to position [159, 0]
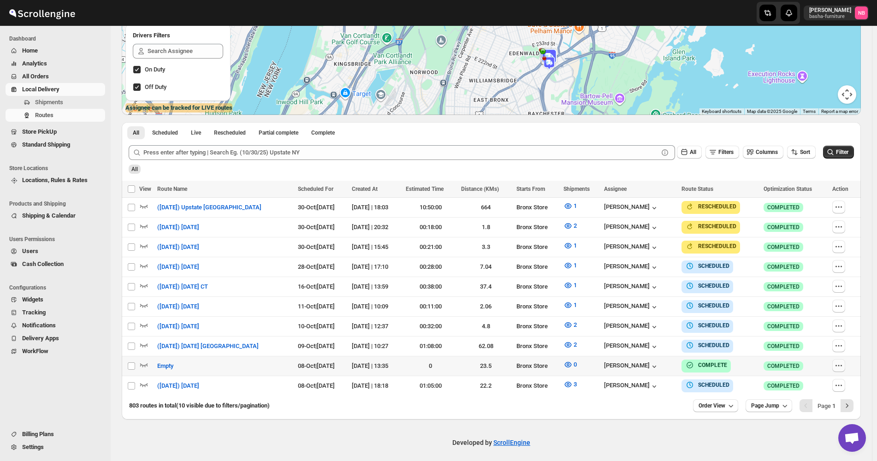
click at [840, 365] on icon "button" at bounding box center [839, 365] width 1 height 1
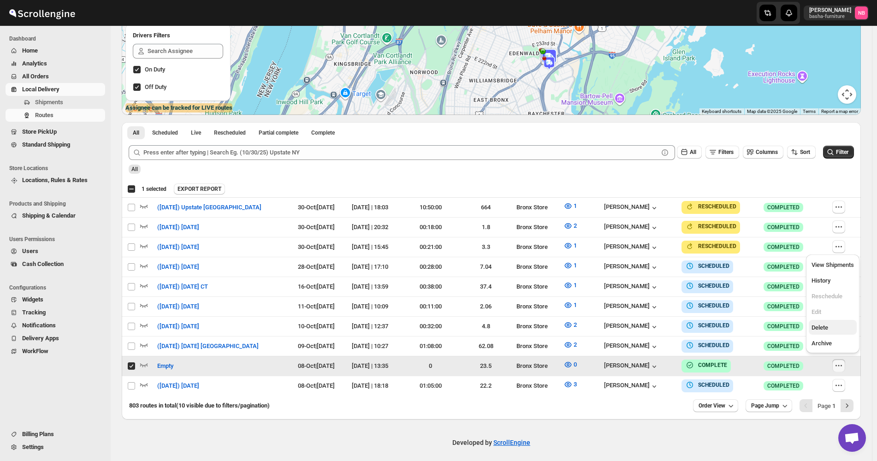
click at [836, 326] on span "Delete" at bounding box center [833, 327] width 42 height 9
checkbox input "false"
